Goal: Navigation & Orientation: Find specific page/section

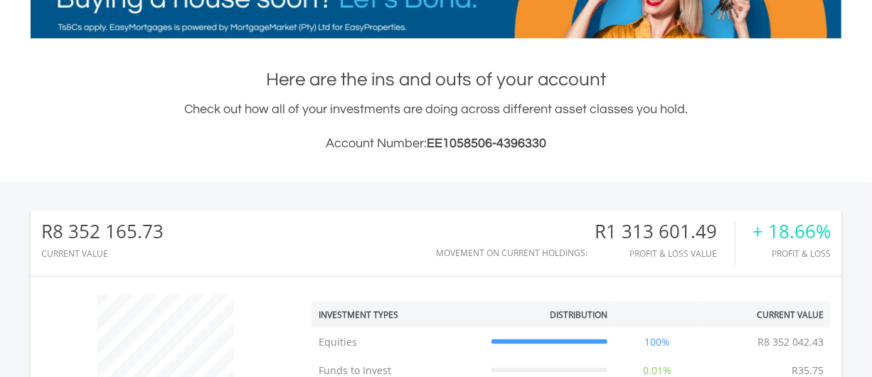
scroll to position [136, 270]
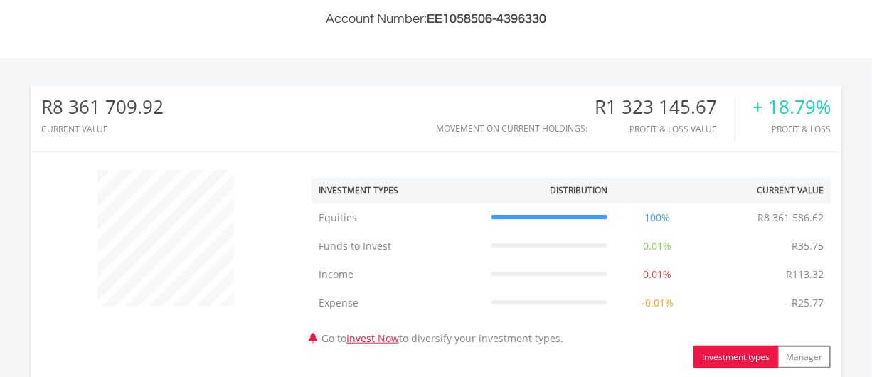
scroll to position [388, 0]
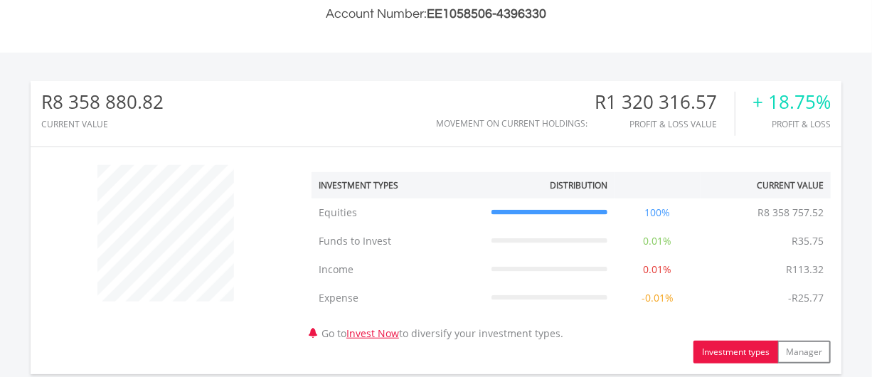
scroll to position [136, 270]
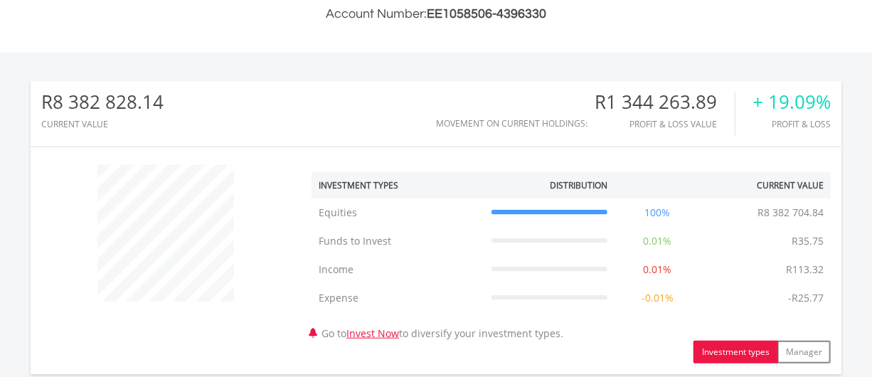
scroll to position [136, 270]
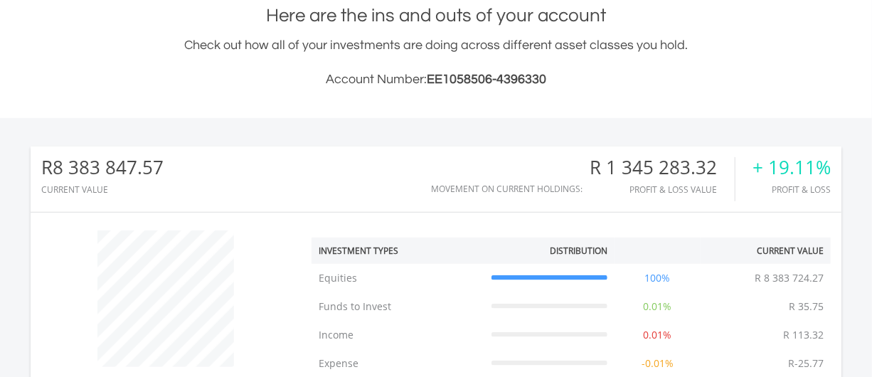
scroll to position [323, 0]
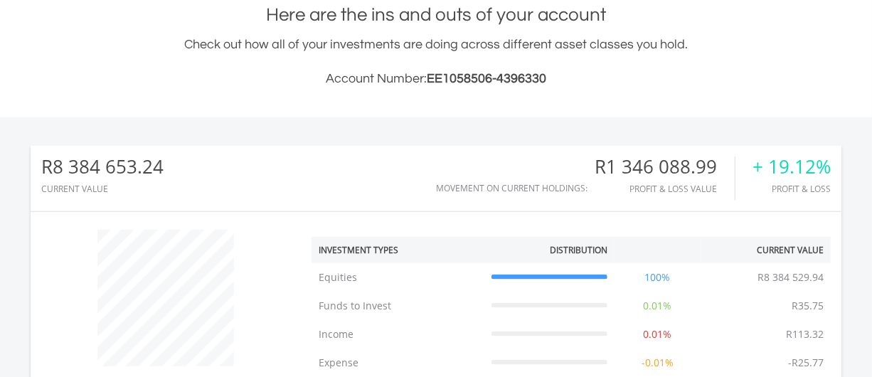
scroll to position [136, 270]
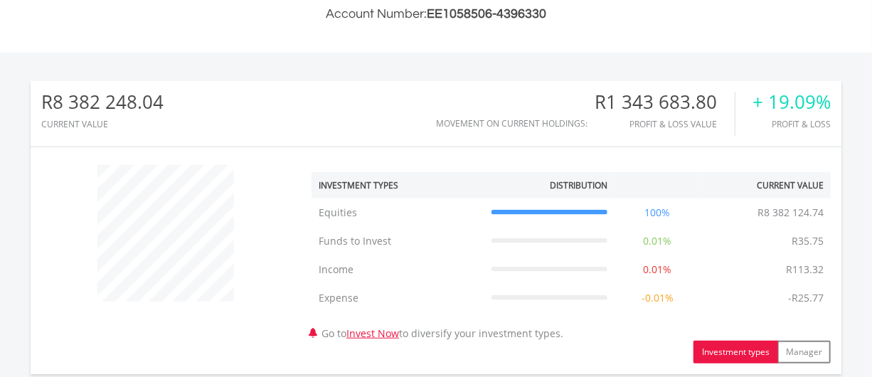
scroll to position [323, 0]
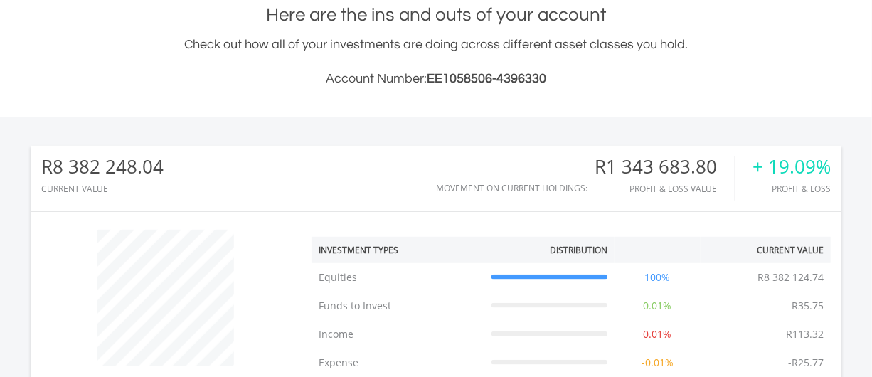
scroll to position [136, 270]
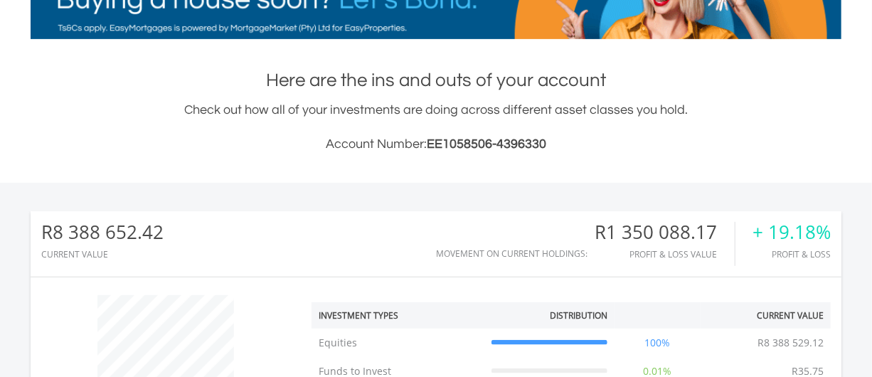
scroll to position [258, 0]
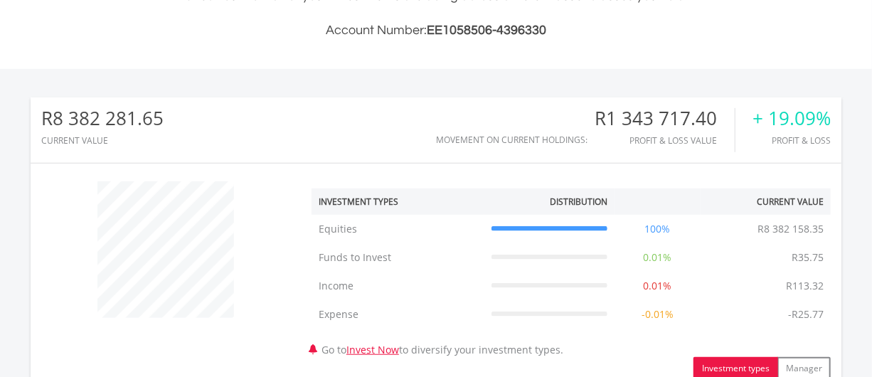
scroll to position [388, 0]
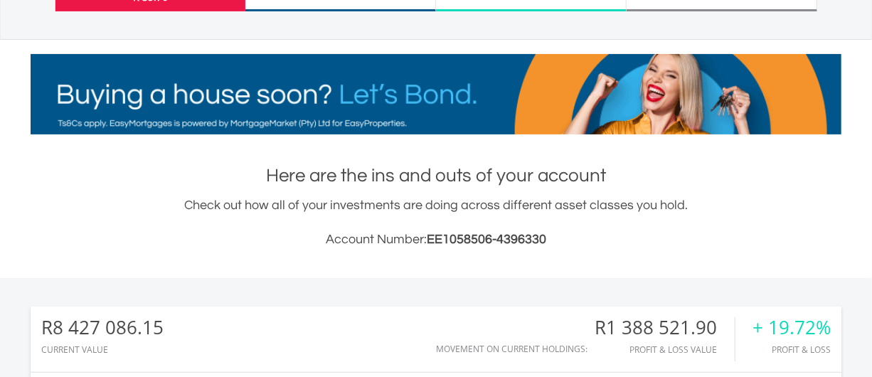
scroll to position [193, 0]
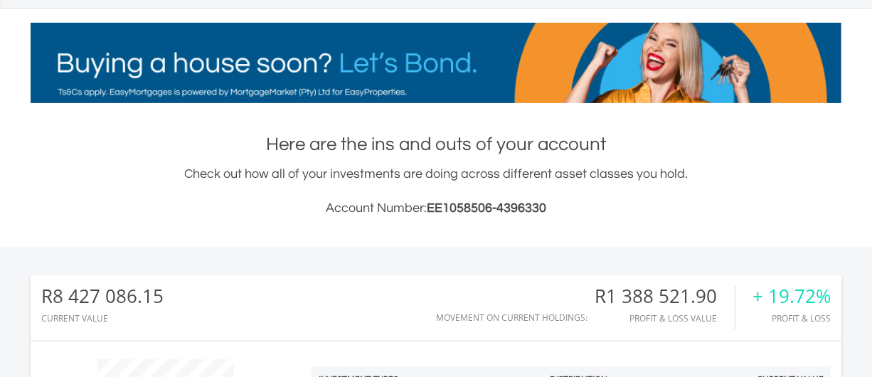
scroll to position [136, 270]
